Goal: Transaction & Acquisition: Purchase product/service

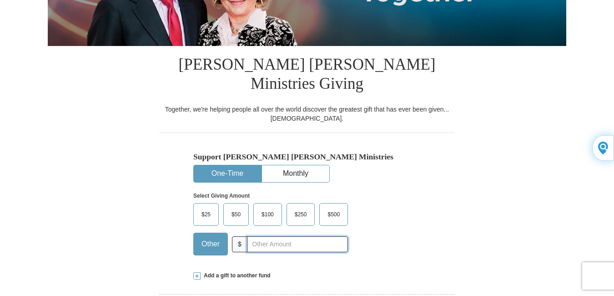
click at [254, 236] on input "text" at bounding box center [297, 244] width 101 height 16
type input "30.00"
type input "[PERSON_NAME]"
type input "[EMAIL_ADDRESS][DOMAIN_NAME]"
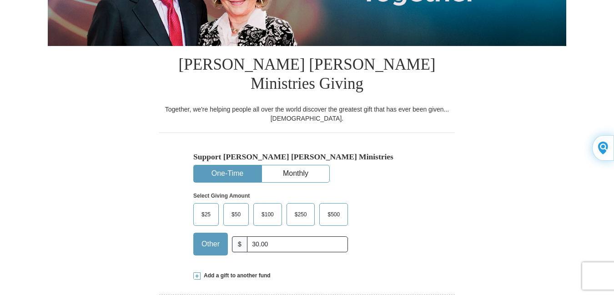
type input "[STREET_ADDRESS]"
type input "[PERSON_NAME]"
select select "CO"
type input "81240"
type input "[PHONE_NUMBER]"
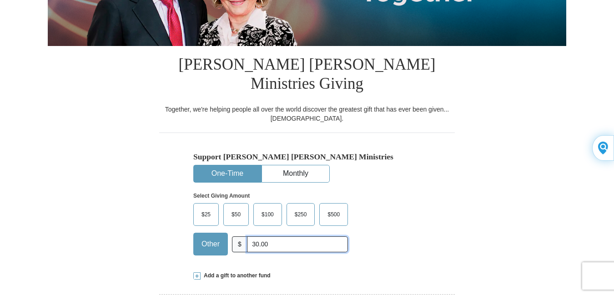
scroll to position [273, 0]
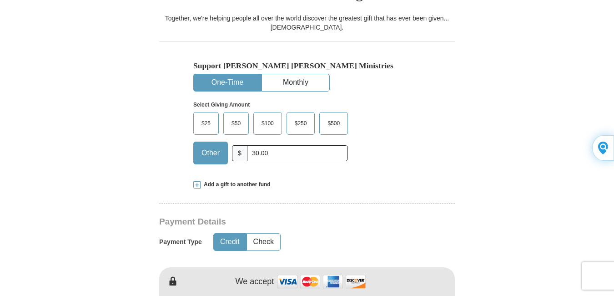
click at [242, 233] on button "Credit" at bounding box center [230, 241] width 32 height 17
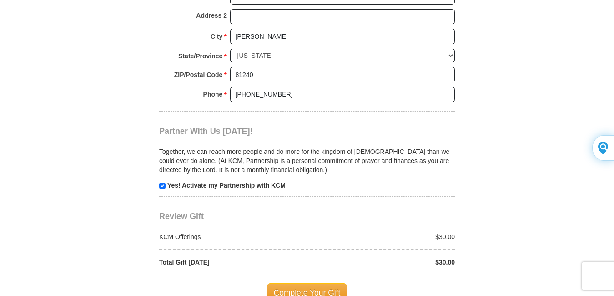
scroll to position [864, 0]
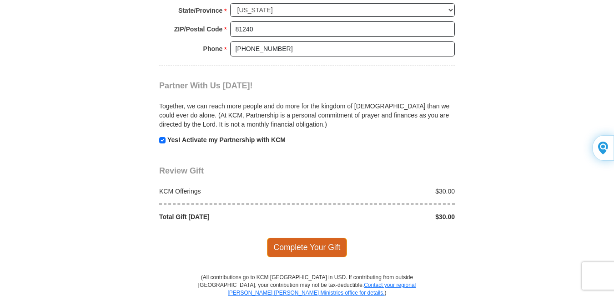
click at [301, 237] on span "Complete Your Gift" at bounding box center [307, 246] width 80 height 19
